Goal: Information Seeking & Learning: Learn about a topic

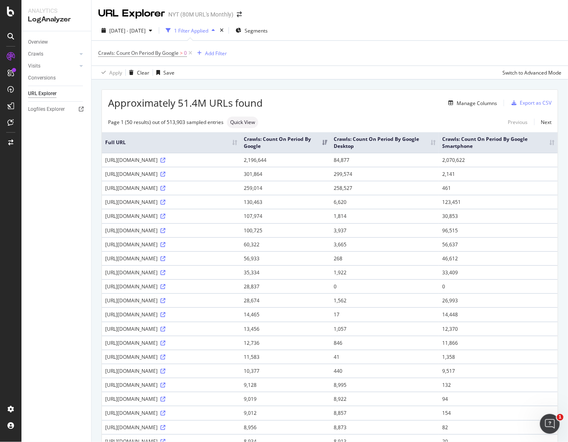
click at [208, 28] on div "1 Filter Applied" at bounding box center [191, 30] width 34 height 7
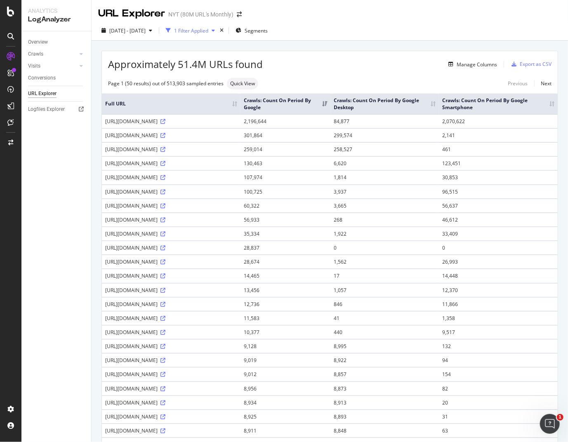
click at [208, 28] on div "1 Filter Applied" at bounding box center [191, 30] width 34 height 7
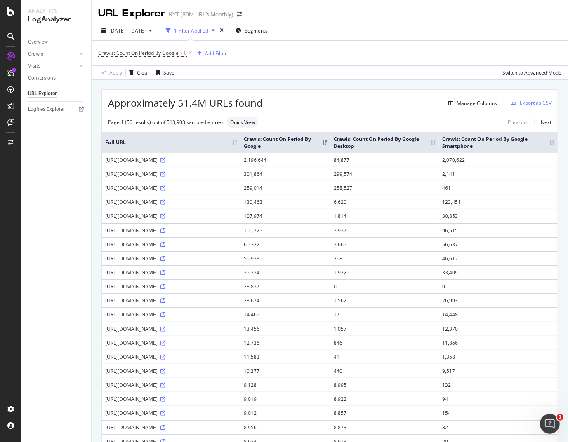
click at [212, 52] on div "Add Filter" at bounding box center [216, 53] width 22 height 7
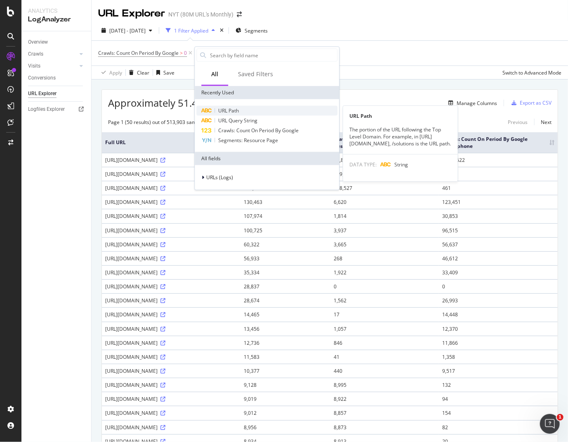
click at [224, 108] on span "URL Path" at bounding box center [228, 110] width 21 height 7
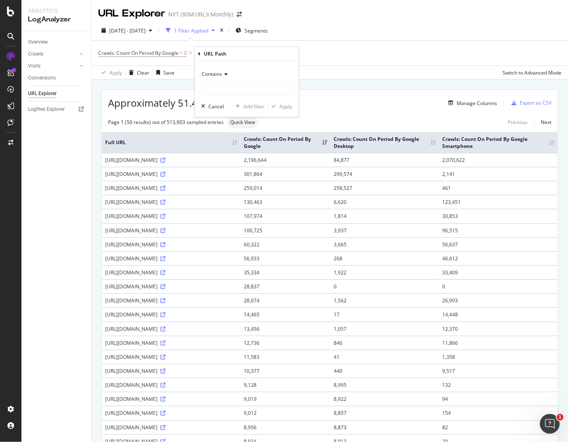
click at [218, 71] on span "Contains" at bounding box center [212, 74] width 20 height 7
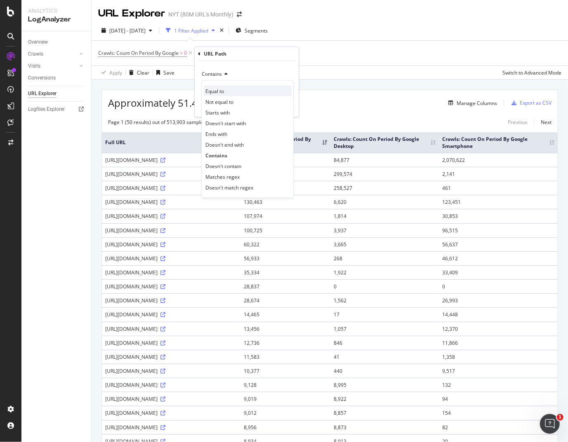
click at [218, 89] on span "Equal to" at bounding box center [214, 90] width 19 height 7
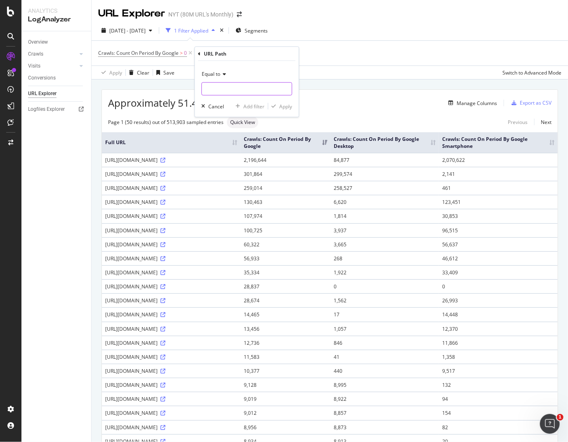
click at [218, 89] on input "text" at bounding box center [247, 88] width 90 height 13
type input "/video/"
click at [290, 105] on div "Apply" at bounding box center [285, 106] width 13 height 7
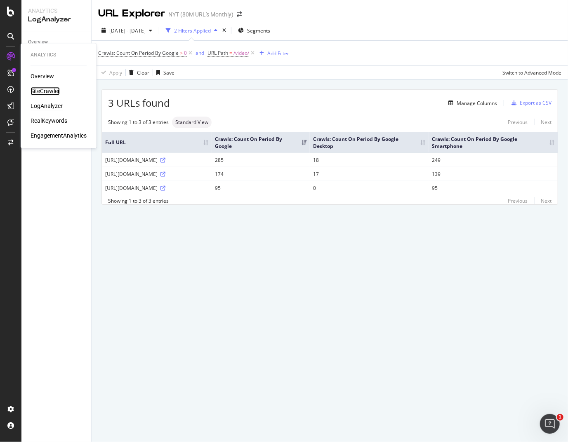
click at [49, 91] on div "SiteCrawler" at bounding box center [45, 91] width 29 height 8
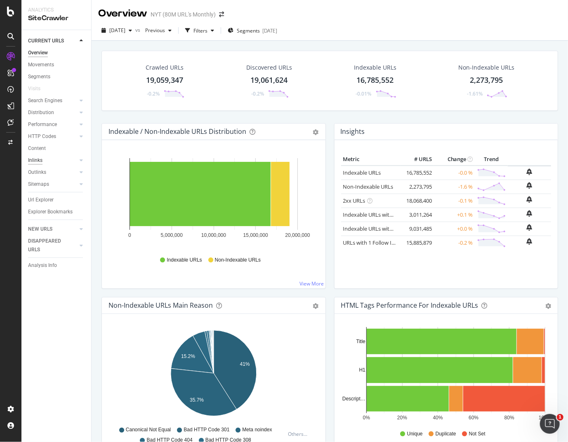
click at [33, 159] on div "Inlinks" at bounding box center [35, 160] width 14 height 9
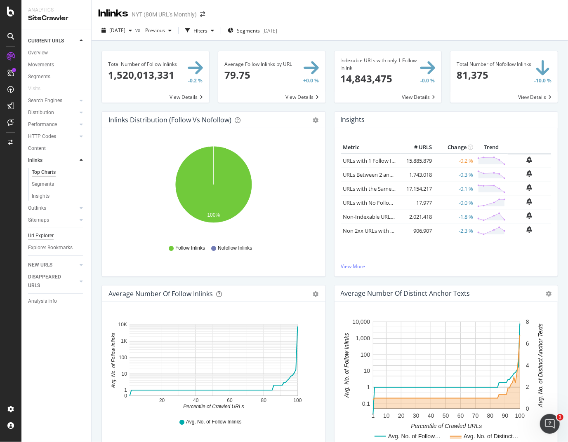
click at [38, 232] on div "Url Explorer" at bounding box center [41, 236] width 26 height 9
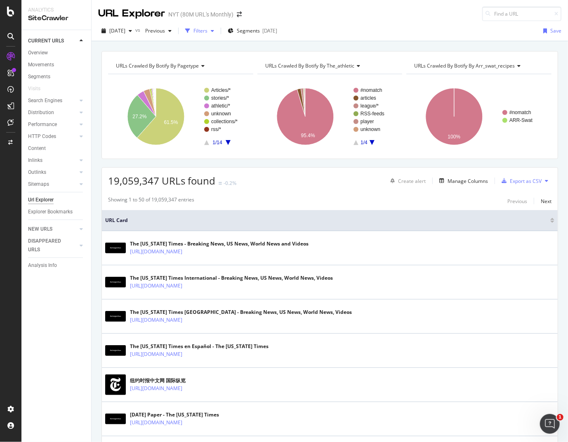
click at [217, 27] on div "Filters" at bounding box center [199, 31] width 35 height 12
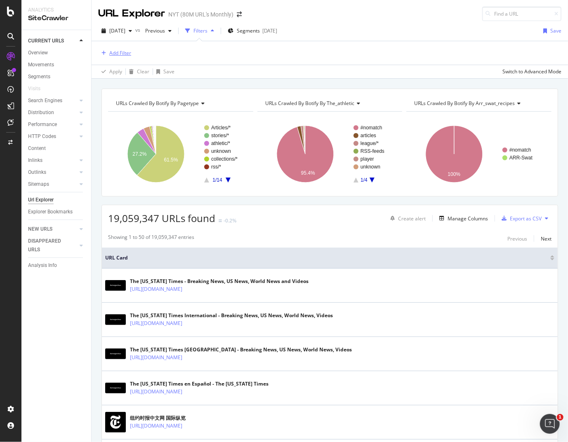
click at [122, 52] on div "Add Filter" at bounding box center [120, 52] width 22 height 7
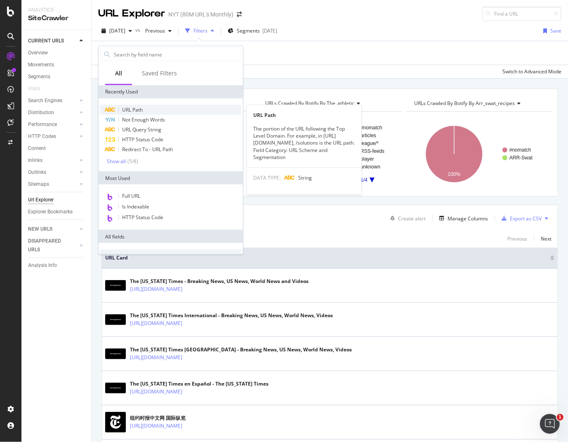
click at [129, 106] on div "URL Path" at bounding box center [170, 110] width 141 height 10
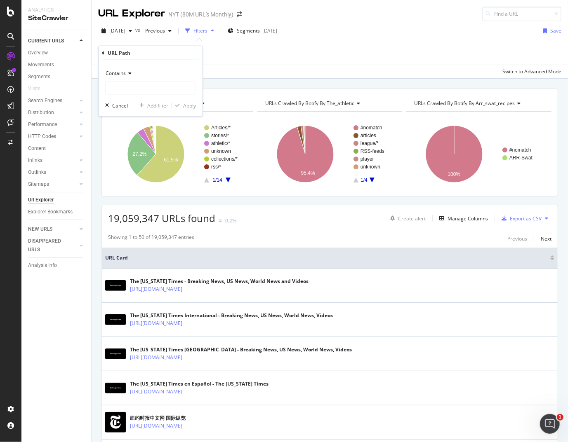
click at [131, 77] on div "Contains" at bounding box center [150, 73] width 91 height 13
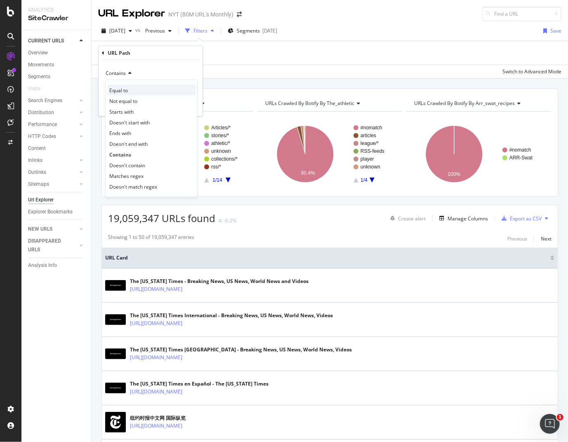
click at [118, 92] on span "Equal to" at bounding box center [118, 90] width 19 height 7
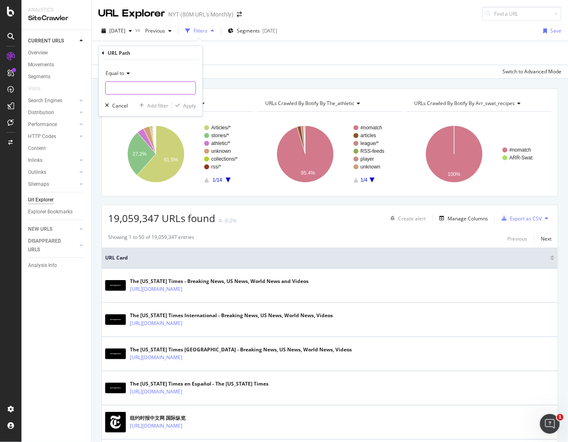
click at [130, 89] on input "text" at bounding box center [151, 88] width 90 height 13
type input "/video/"
click at [188, 106] on div "Apply" at bounding box center [189, 105] width 13 height 7
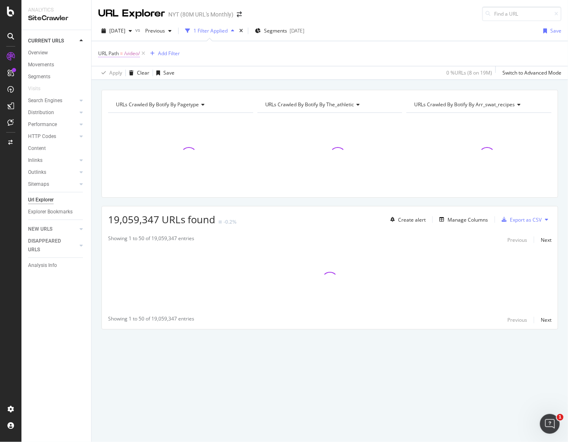
click at [122, 53] on span "=" at bounding box center [121, 53] width 3 height 7
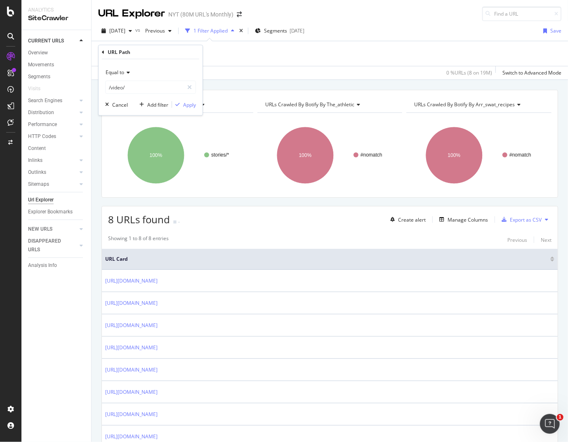
click at [80, 327] on div "CURRENT URLS Overview Movements Segments Visits Search Engines Top Charts Segme…" at bounding box center [56, 236] width 70 height 412
click at [474, 218] on div "Manage Columns" at bounding box center [467, 219] width 40 height 7
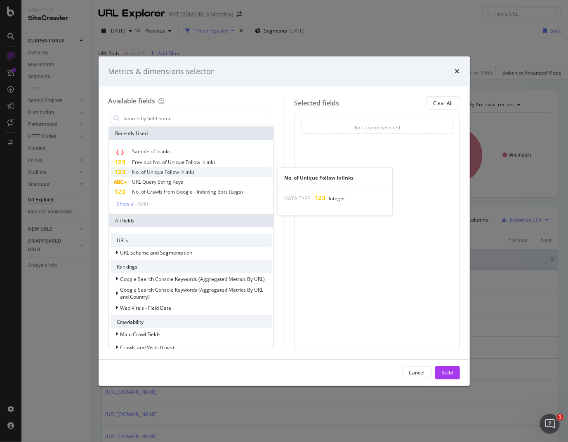
click at [170, 174] on span "No. of Unique Follow Inlinks" at bounding box center [163, 172] width 63 height 7
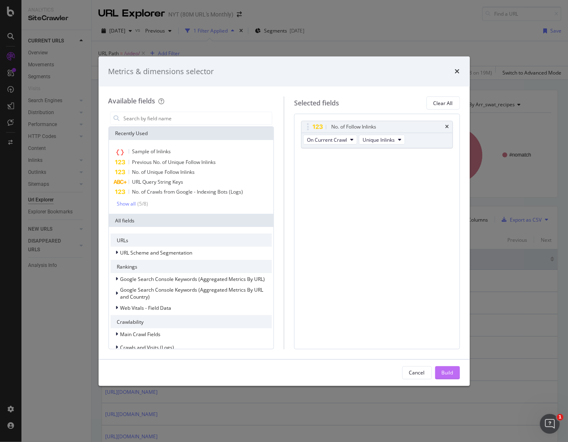
click at [443, 375] on div "Build" at bounding box center [448, 372] width 12 height 7
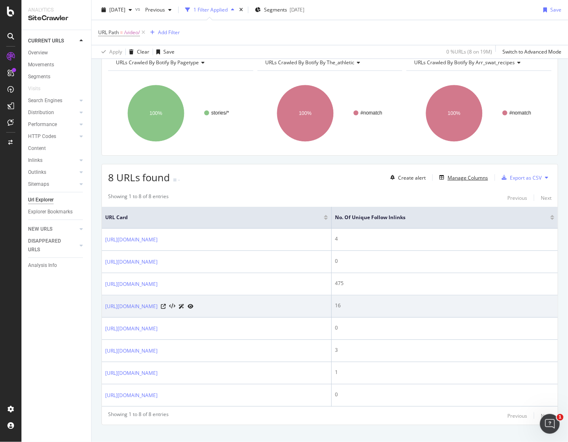
scroll to position [43, 0]
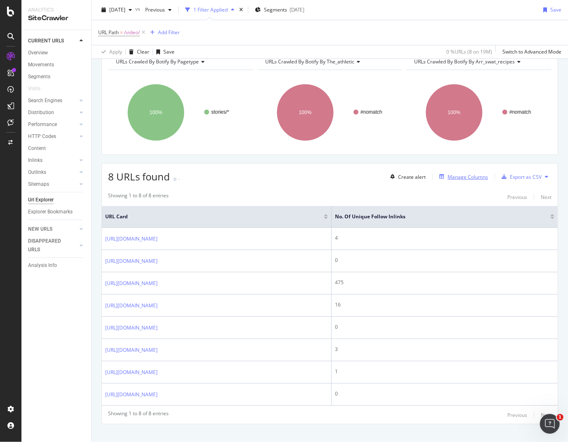
click at [455, 174] on div "Manage Columns" at bounding box center [467, 177] width 40 height 7
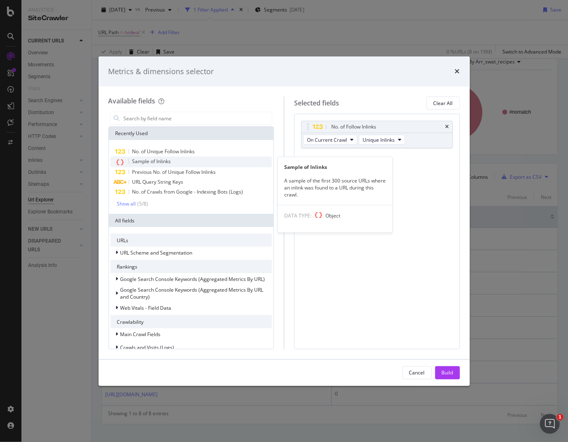
click at [199, 162] on div "Sample of Inlinks" at bounding box center [191, 162] width 162 height 11
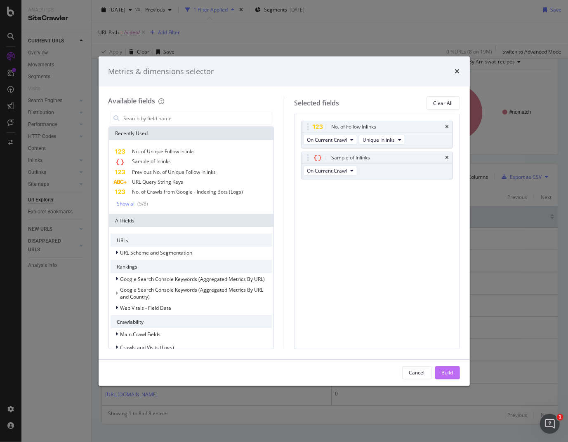
click at [447, 373] on div "Build" at bounding box center [448, 372] width 12 height 7
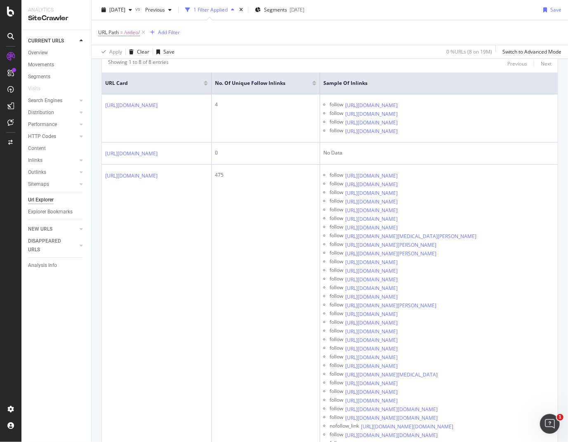
scroll to position [177, 0]
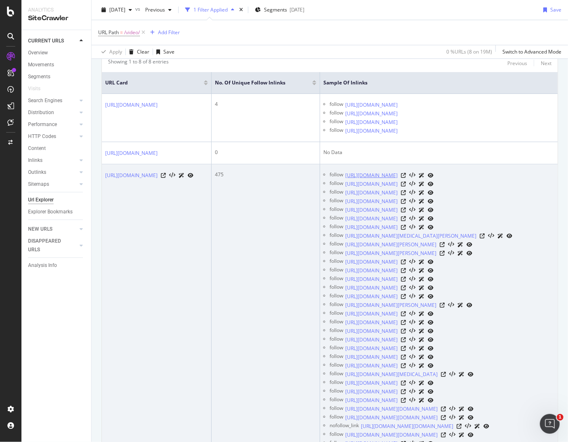
click at [397, 180] on link "[URL][DOMAIN_NAME]" at bounding box center [371, 176] width 52 height 8
click at [406, 178] on icon at bounding box center [403, 175] width 5 height 5
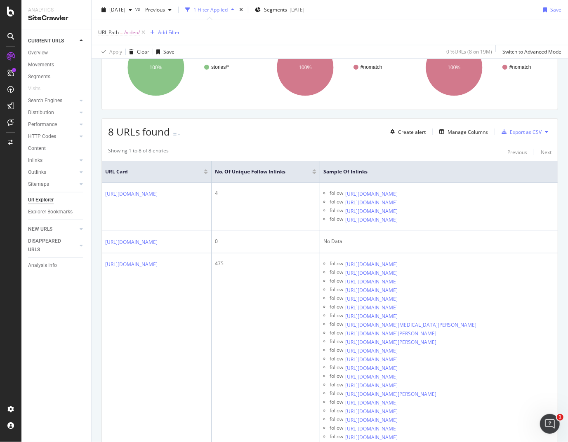
scroll to position [89, 0]
